Goal: Check status

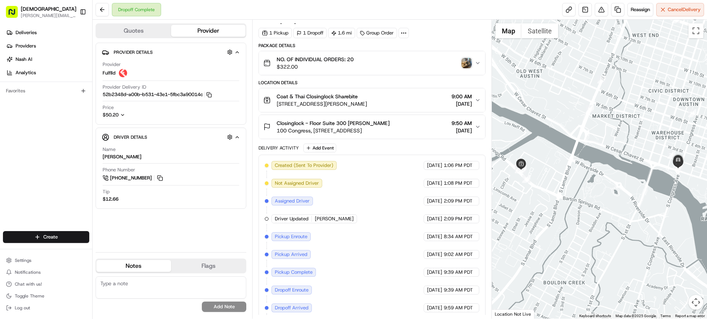
scroll to position [17, 0]
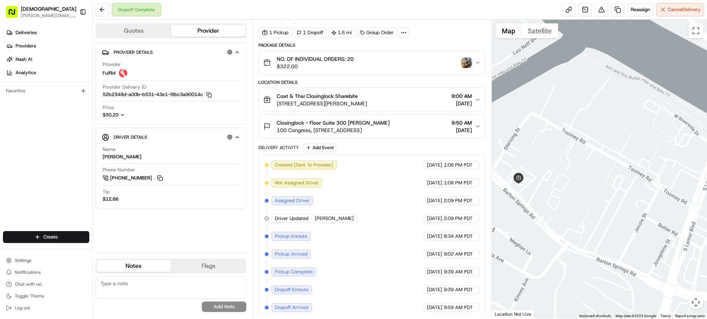
drag, startPoint x: 521, startPoint y: 194, endPoint x: 557, endPoint y: 189, distance: 36.3
click at [558, 190] on div at bounding box center [599, 169] width 215 height 299
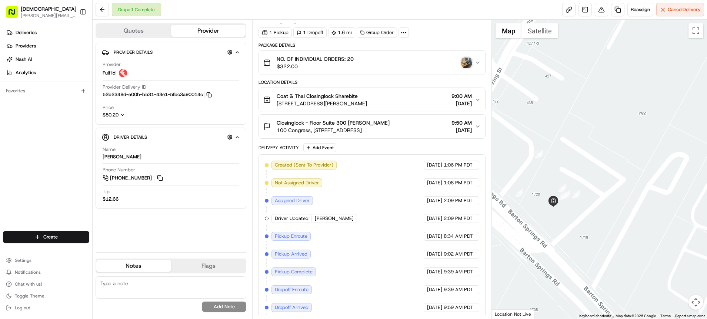
drag, startPoint x: 561, startPoint y: 219, endPoint x: 565, endPoint y: 207, distance: 13.5
click at [571, 206] on div at bounding box center [599, 169] width 215 height 299
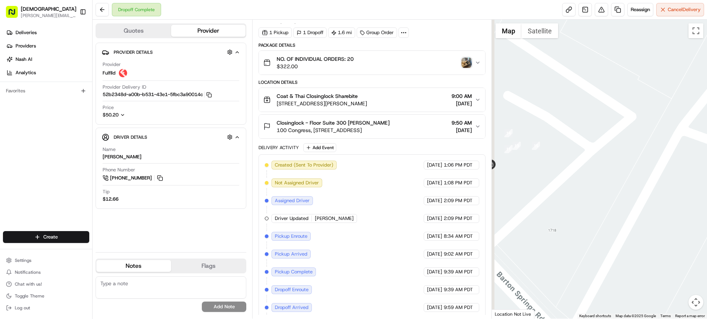
drag, startPoint x: 531, startPoint y: 164, endPoint x: 561, endPoint y: 159, distance: 31.0
click at [571, 163] on div at bounding box center [599, 169] width 215 height 299
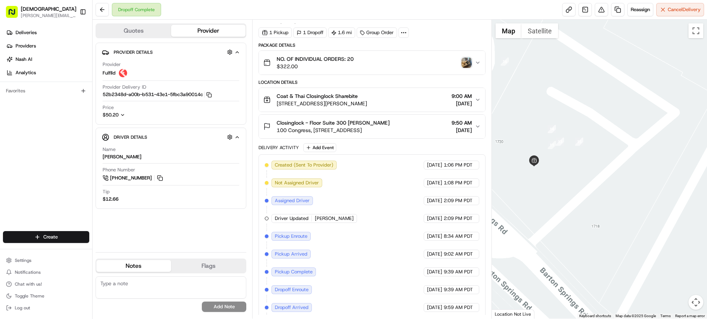
drag, startPoint x: 529, startPoint y: 130, endPoint x: 581, endPoint y: 119, distance: 53.1
click at [581, 119] on div at bounding box center [599, 169] width 215 height 299
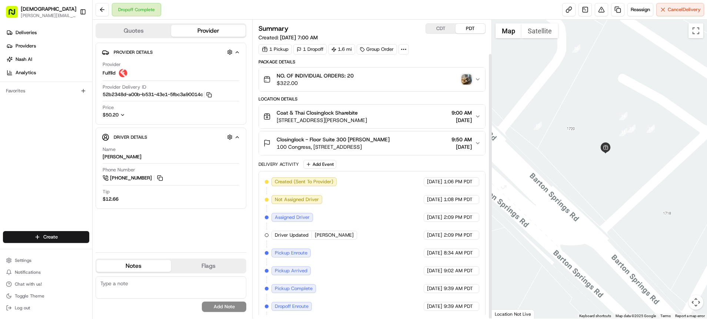
scroll to position [38, 0]
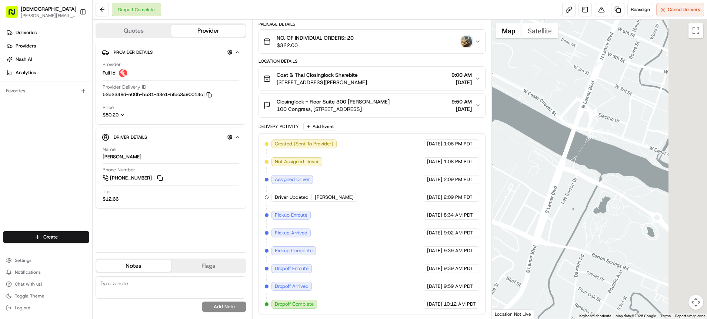
drag, startPoint x: 570, startPoint y: 193, endPoint x: 518, endPoint y: 203, distance: 53.2
click at [517, 203] on div at bounding box center [599, 169] width 215 height 299
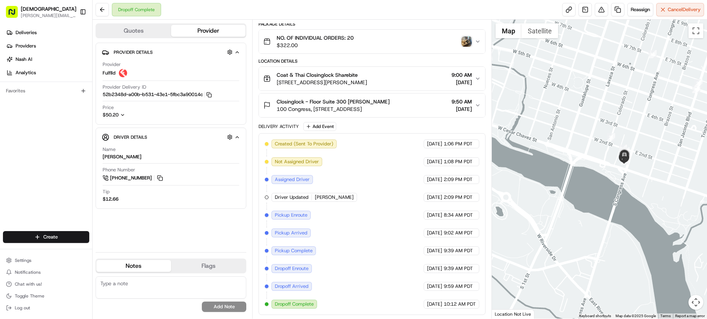
drag, startPoint x: 596, startPoint y: 199, endPoint x: 655, endPoint y: 144, distance: 79.9
click at [655, 144] on div at bounding box center [599, 169] width 215 height 299
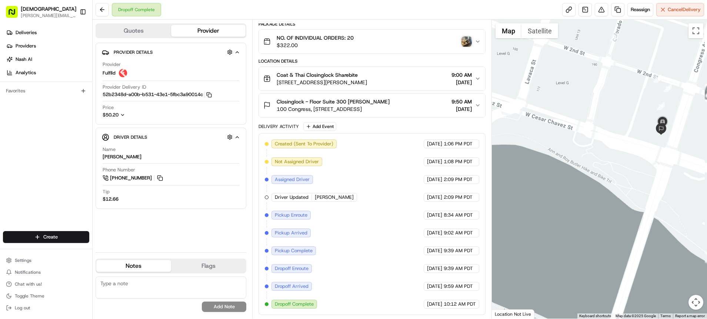
drag, startPoint x: 622, startPoint y: 147, endPoint x: 571, endPoint y: 163, distance: 53.8
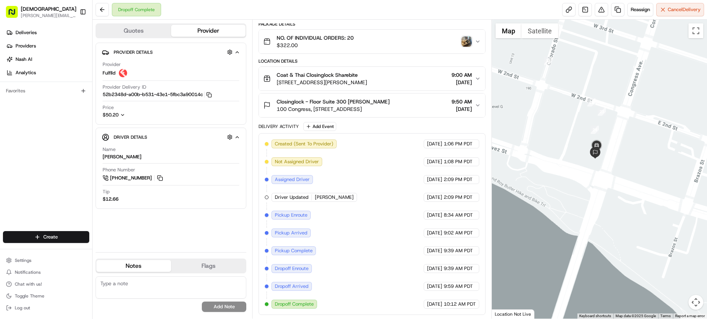
click at [571, 163] on div at bounding box center [599, 169] width 215 height 299
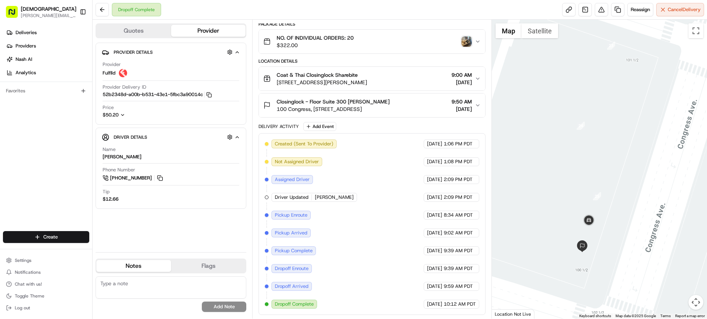
scroll to position [0, 0]
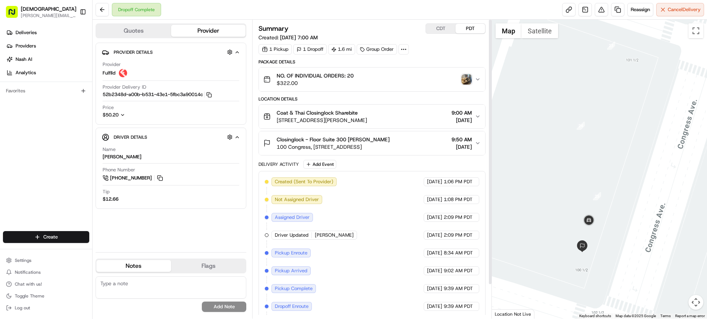
click at [449, 29] on button "CDT" at bounding box center [441, 29] width 30 height 10
click at [475, 80] on icon "button" at bounding box center [478, 79] width 6 height 6
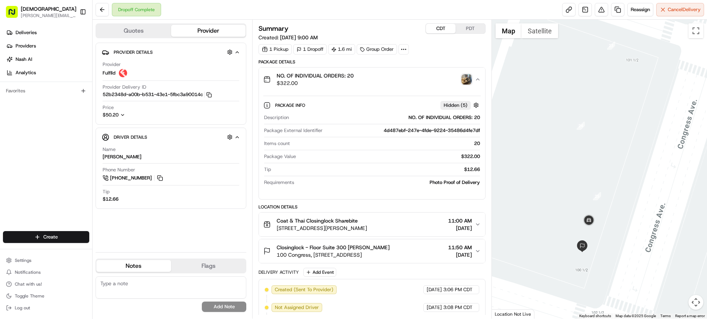
click at [463, 82] on img "button" at bounding box center [467, 79] width 10 height 10
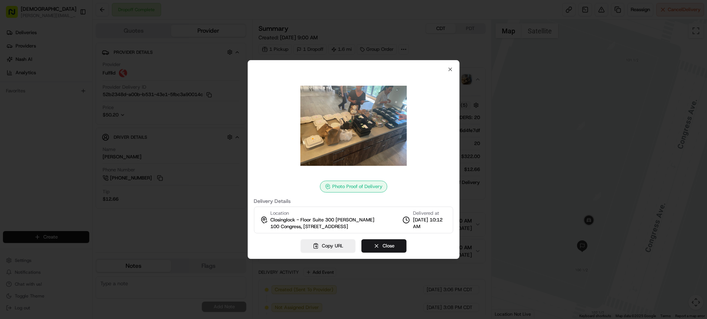
click at [345, 122] on img at bounding box center [353, 125] width 107 height 107
click at [445, 68] on div "Photo Proof of Delivery Delivery Details Location Closinglock - Floor Suite 300…" at bounding box center [354, 149] width 200 height 167
click at [452, 67] on icon "button" at bounding box center [451, 69] width 6 height 6
